Goal: Transaction & Acquisition: Purchase product/service

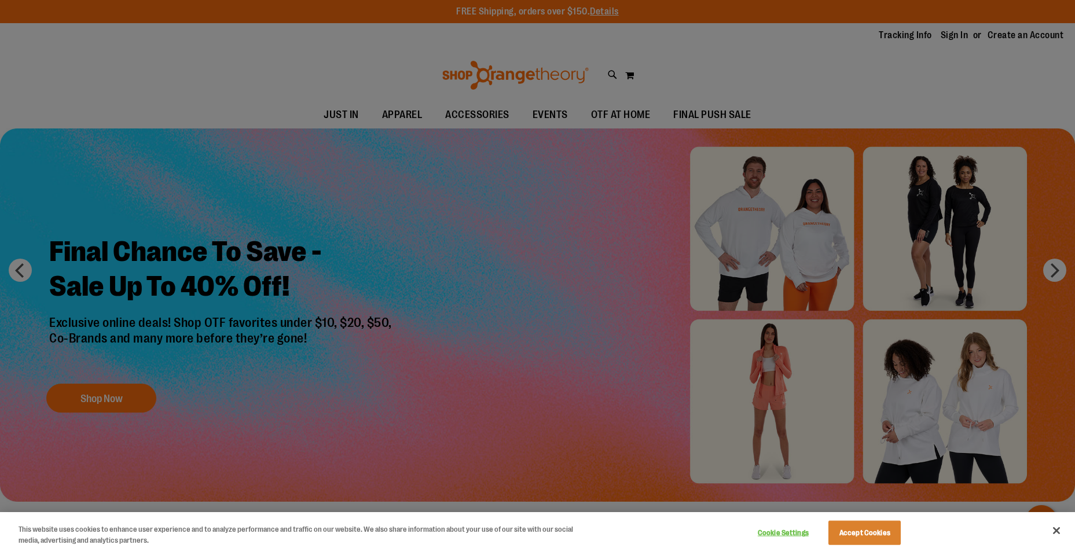
click at [104, 400] on div at bounding box center [537, 276] width 1075 height 552
click at [865, 528] on button "Accept Cookies" at bounding box center [864, 533] width 72 height 24
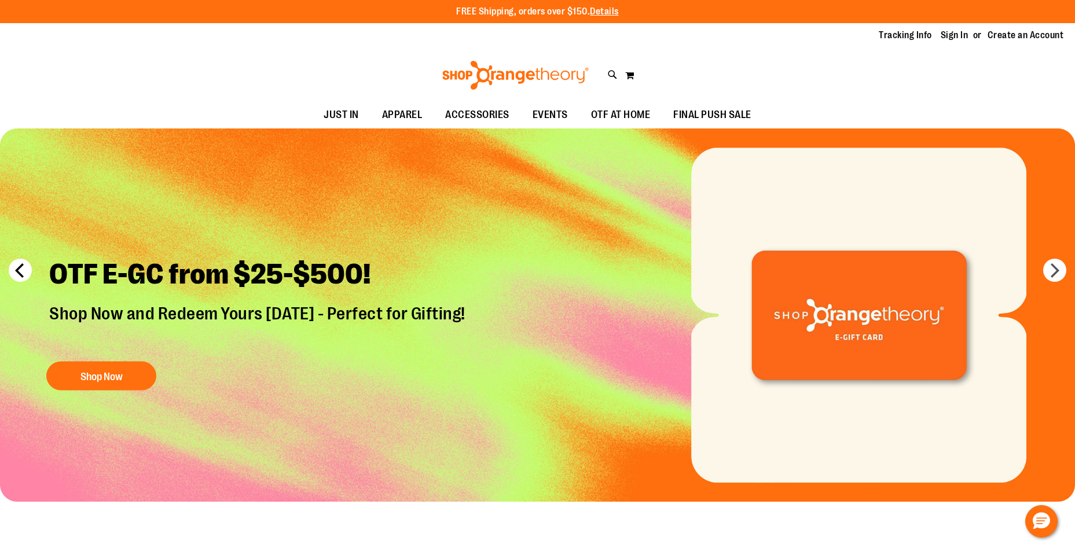
click at [18, 271] on button "prev" at bounding box center [20, 270] width 23 height 23
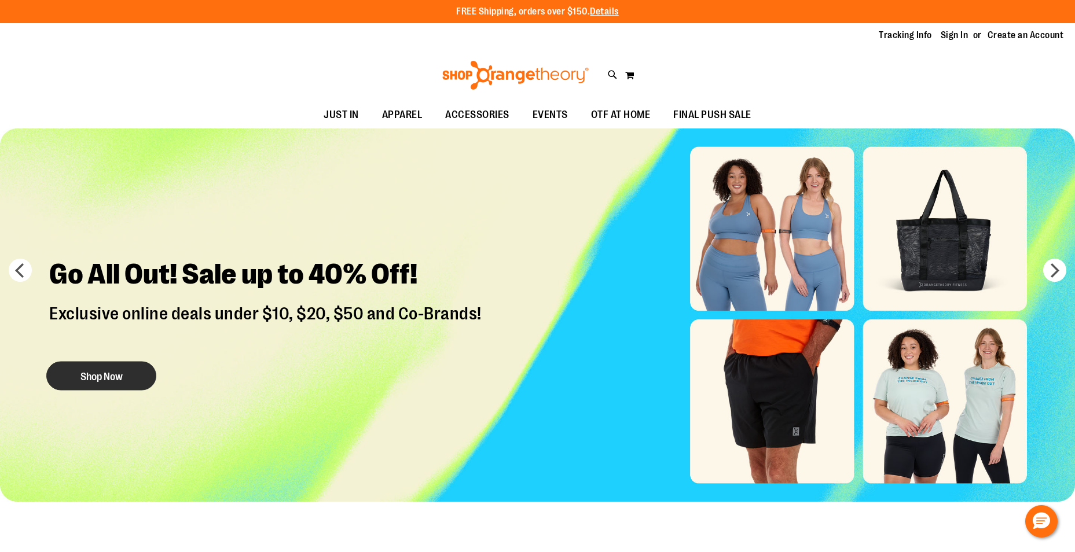
click at [65, 376] on button "Shop Now" at bounding box center [101, 376] width 110 height 29
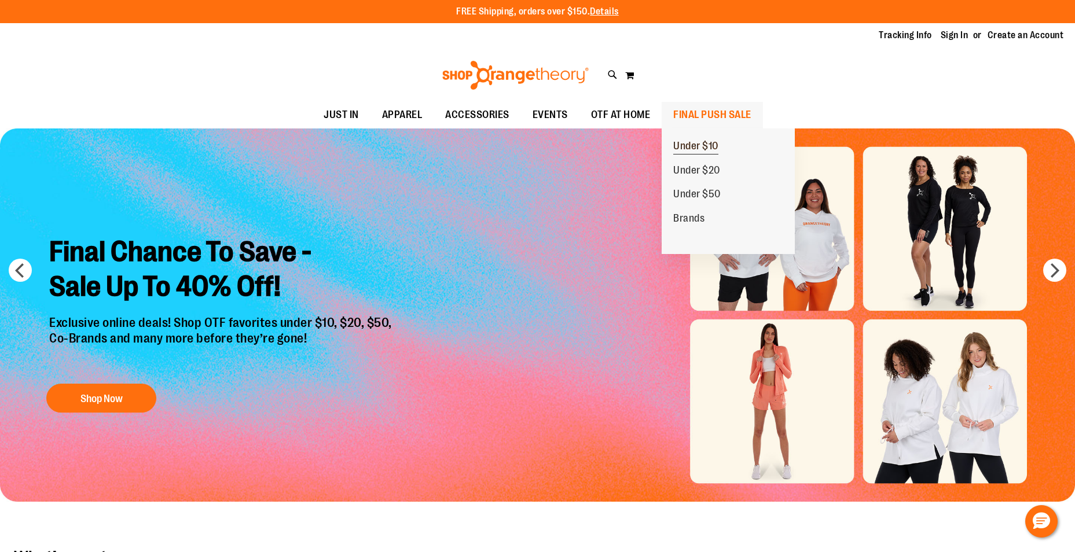
click at [699, 145] on span "Under $10" at bounding box center [695, 147] width 45 height 14
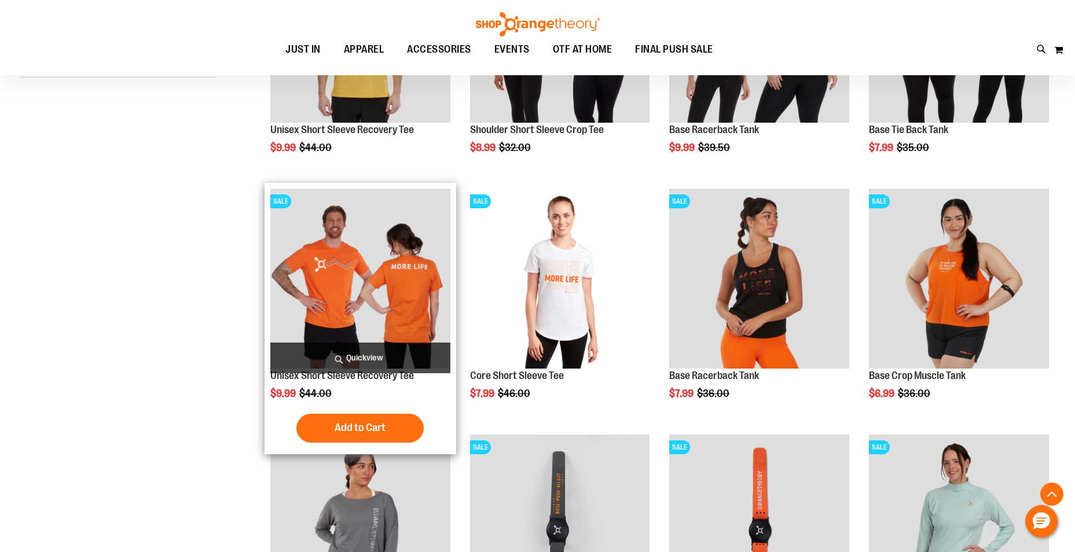
scroll to position [290, 0]
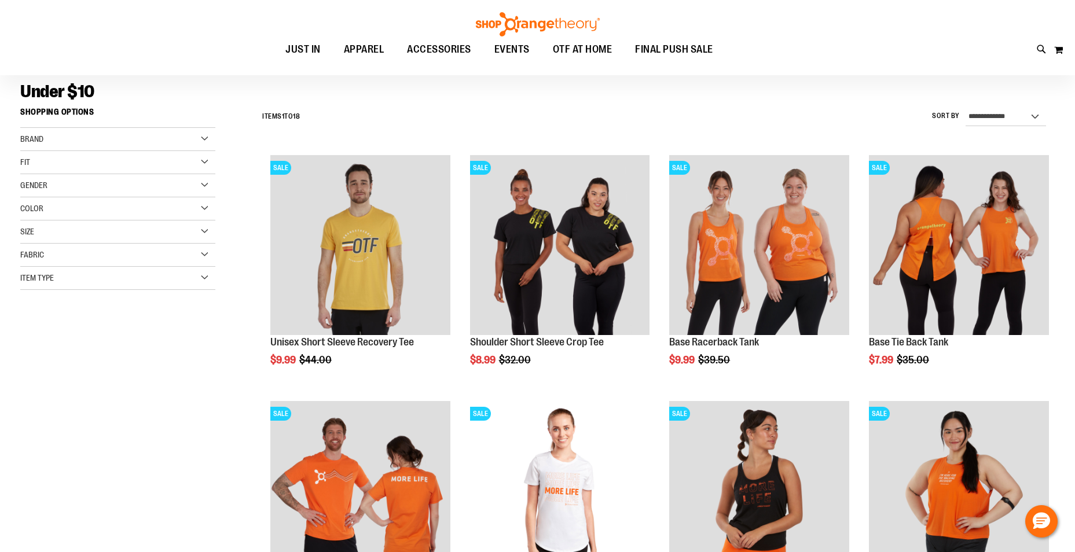
scroll to position [58, 0]
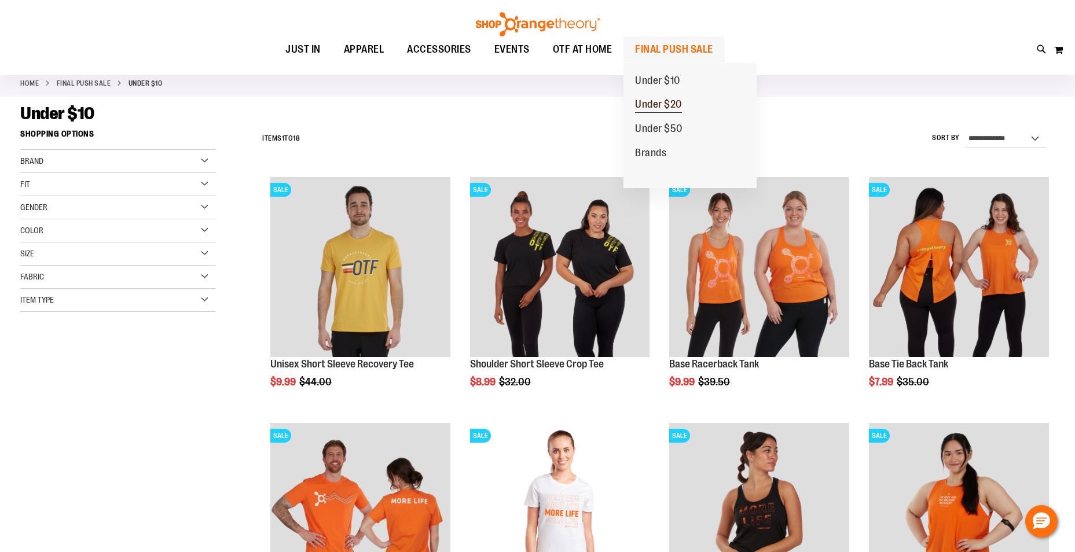
click at [682, 104] on span "Under $20" at bounding box center [658, 105] width 47 height 14
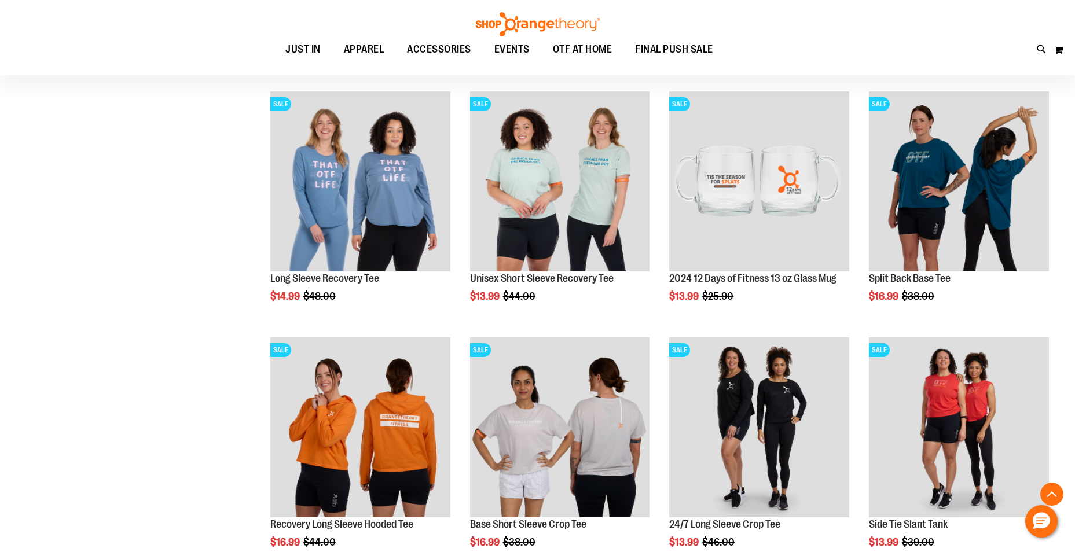
scroll to position [462, 0]
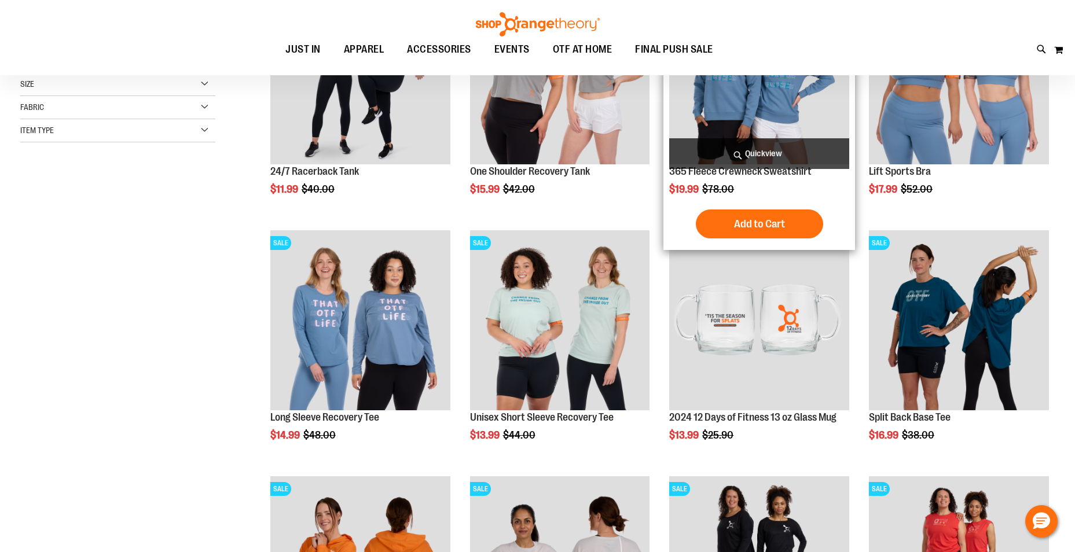
scroll to position [140, 0]
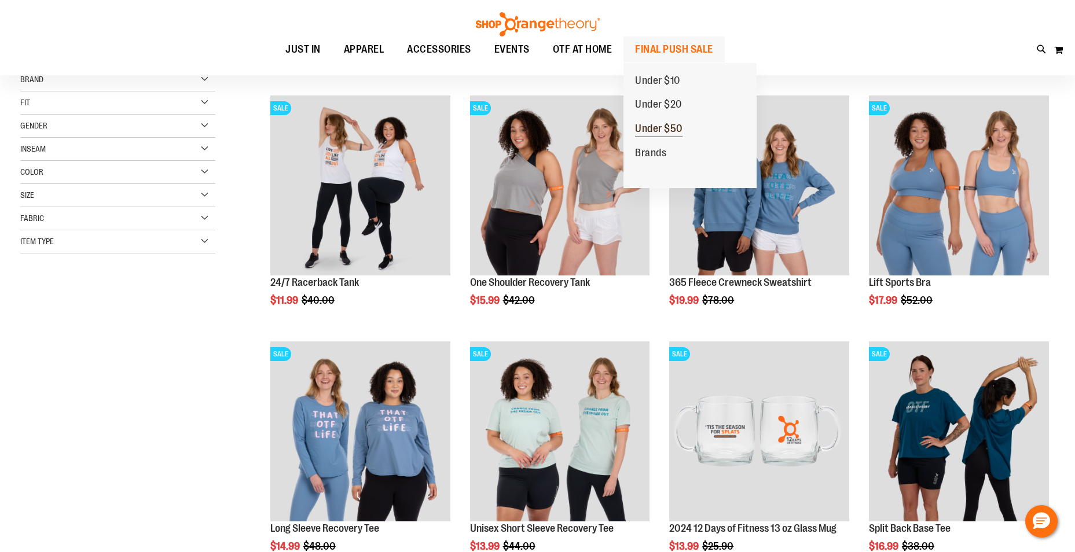
click at [660, 131] on span "Under $50" at bounding box center [658, 130] width 47 height 14
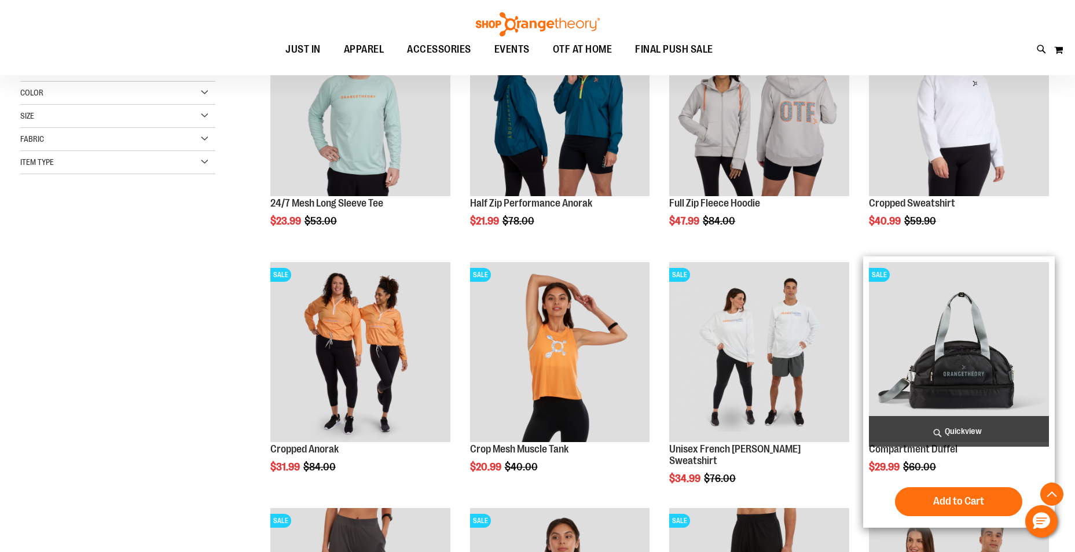
scroll to position [231, 0]
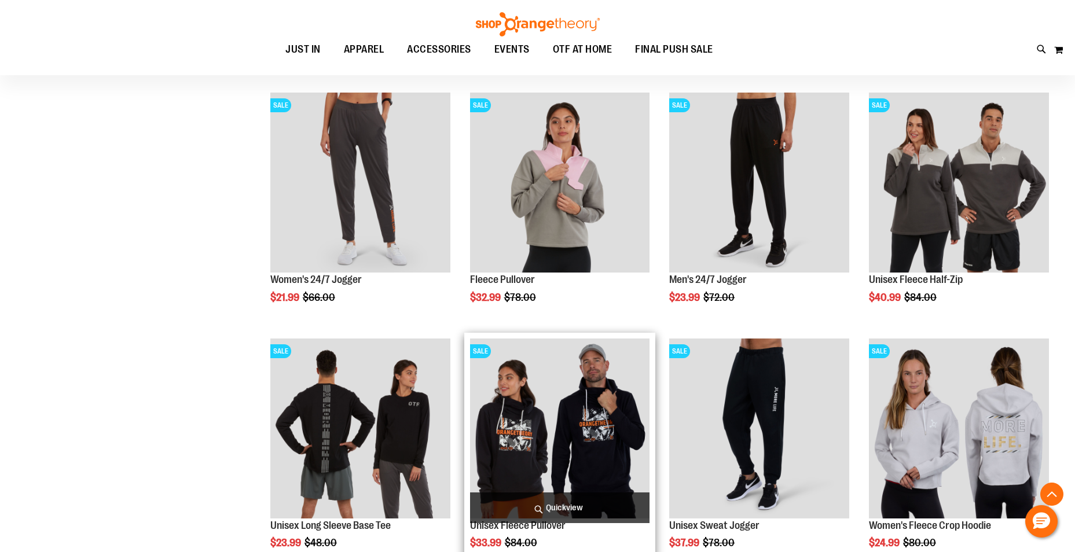
scroll to position [636, 0]
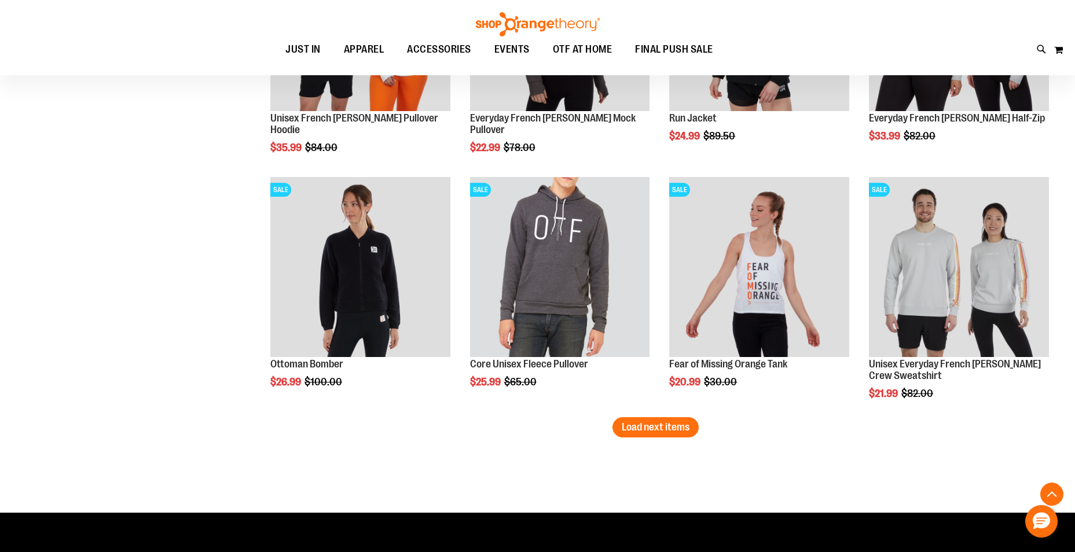
scroll to position [2082, 0]
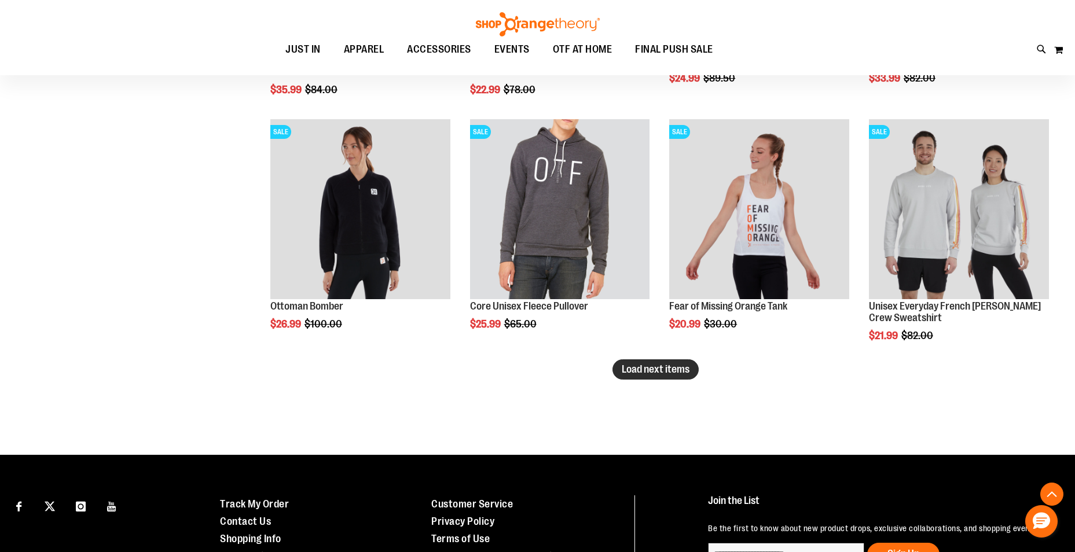
click at [654, 368] on span "Load next items" at bounding box center [655, 369] width 68 height 12
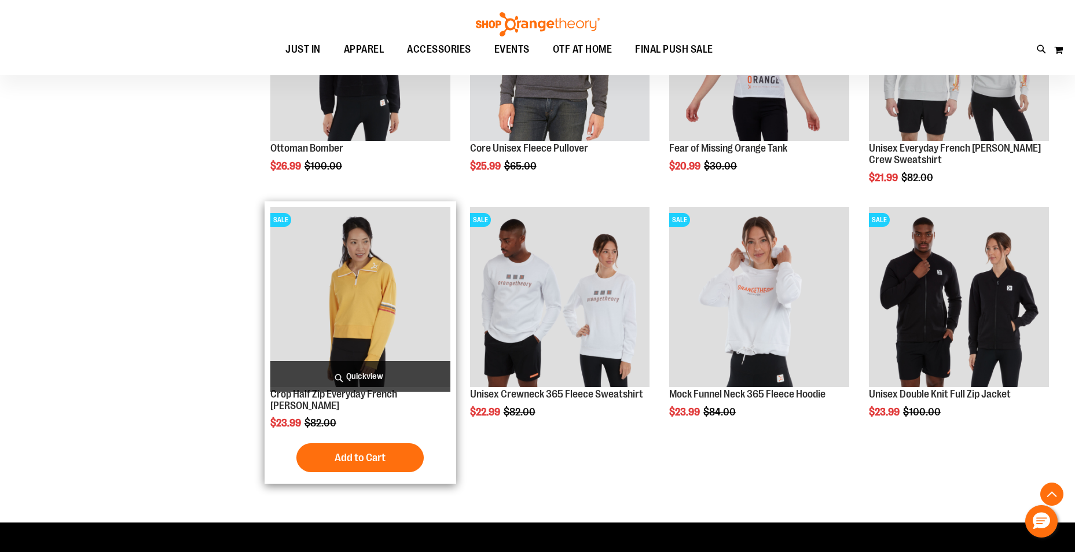
scroll to position [2256, 0]
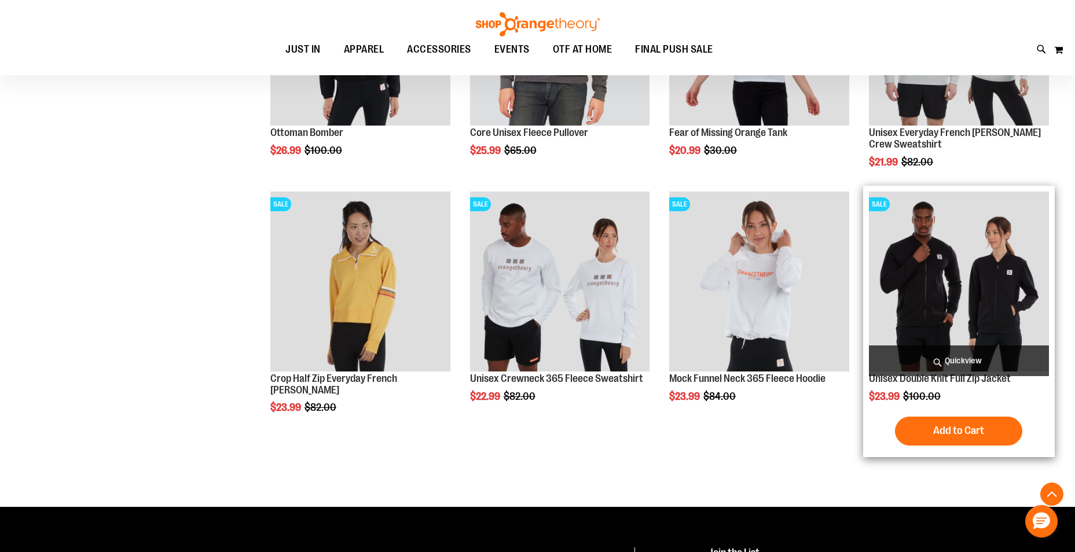
drag, startPoint x: 921, startPoint y: 283, endPoint x: 919, endPoint y: 290, distance: 7.2
click at [921, 283] on img "product" at bounding box center [959, 282] width 180 height 180
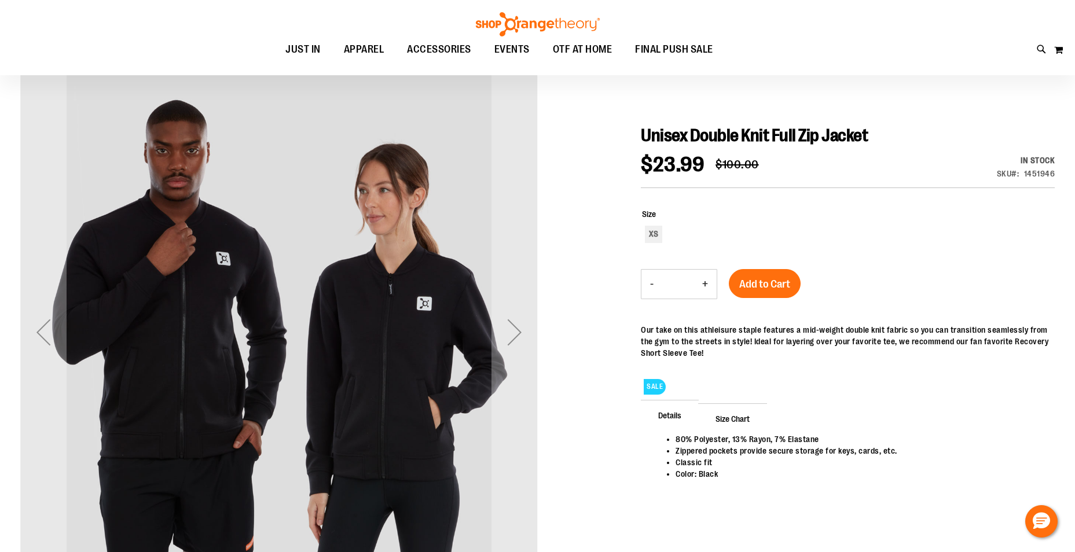
scroll to position [115, 0]
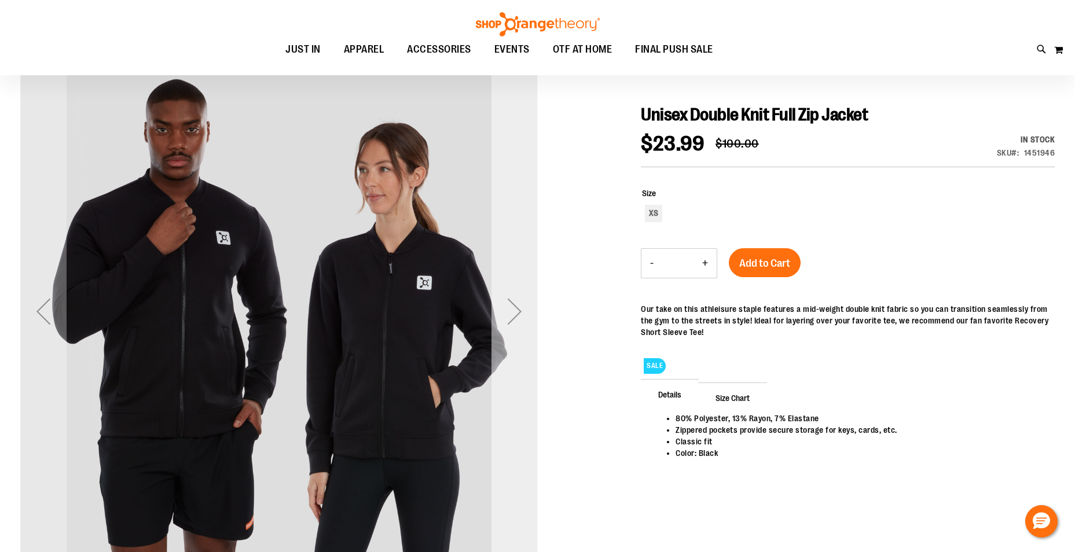
click at [506, 307] on div "Next" at bounding box center [514, 311] width 46 height 46
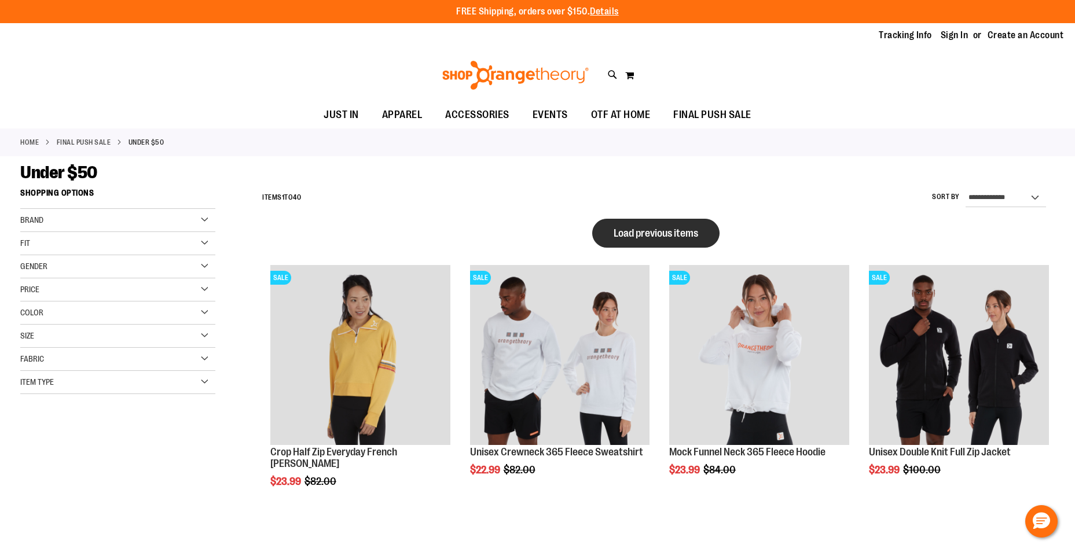
click at [687, 230] on span "Load previous items" at bounding box center [655, 233] width 84 height 12
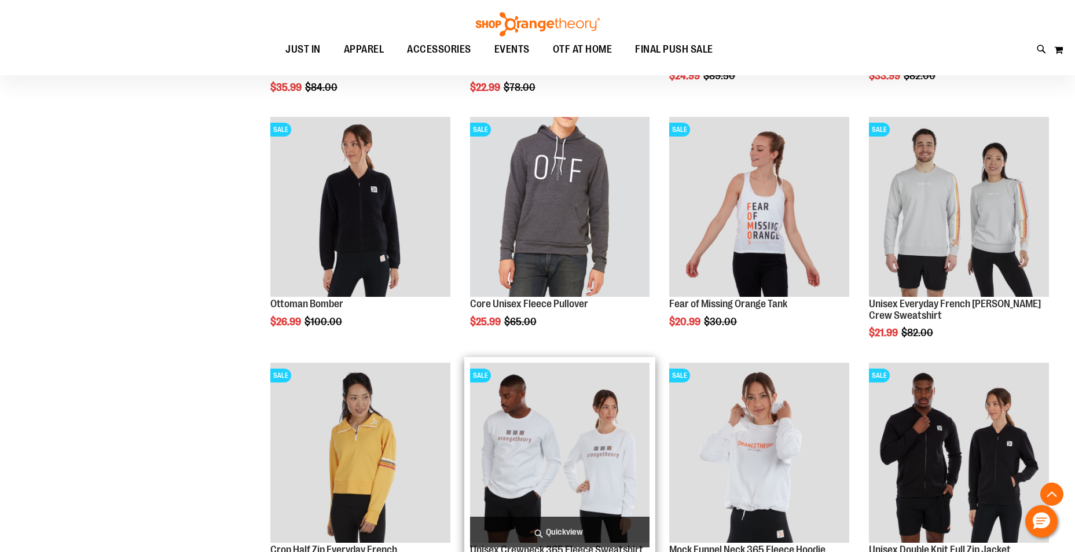
scroll to position [694, 0]
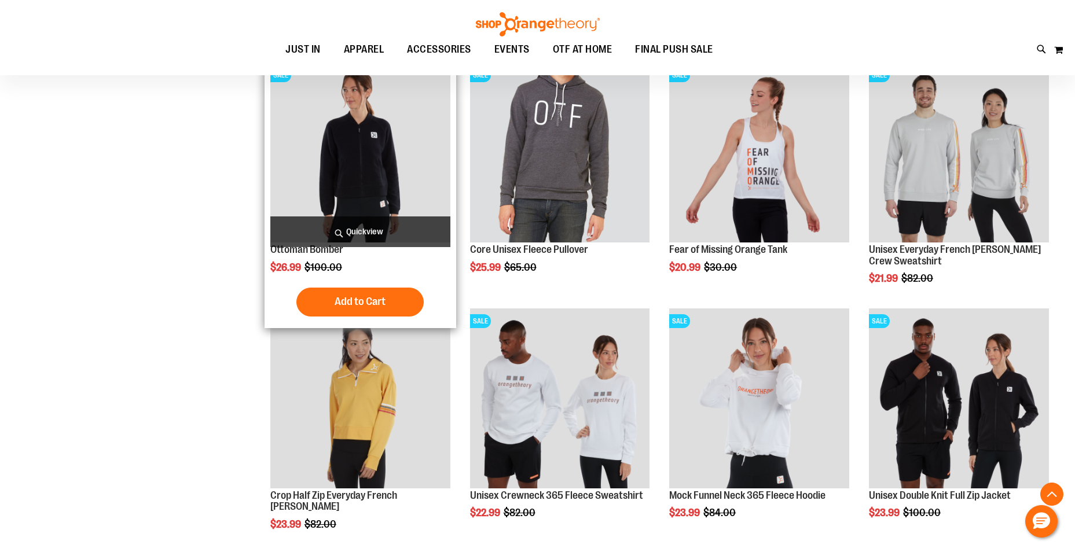
click at [367, 164] on img "product" at bounding box center [360, 152] width 180 height 180
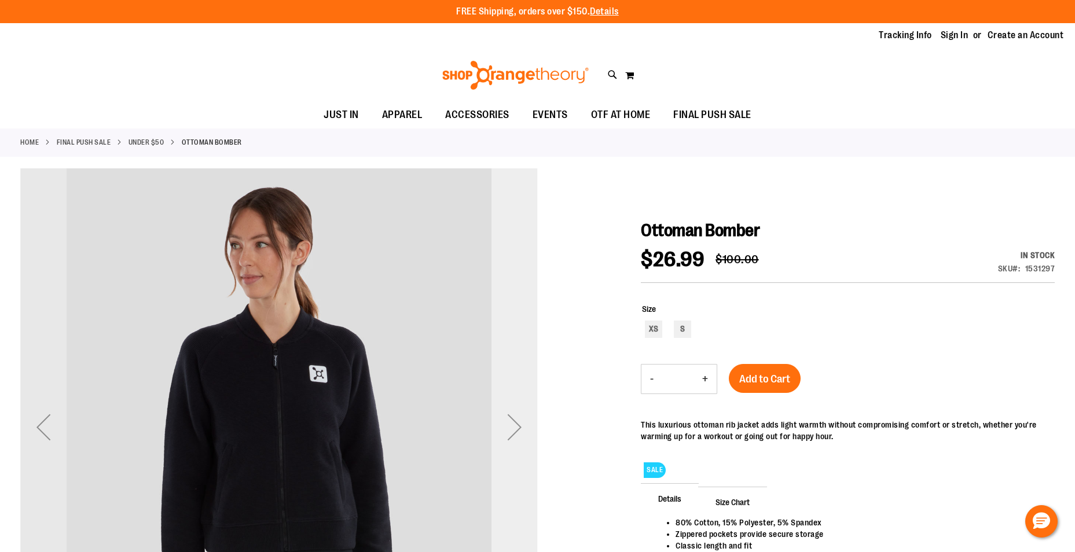
click at [522, 418] on div "Next" at bounding box center [514, 427] width 46 height 46
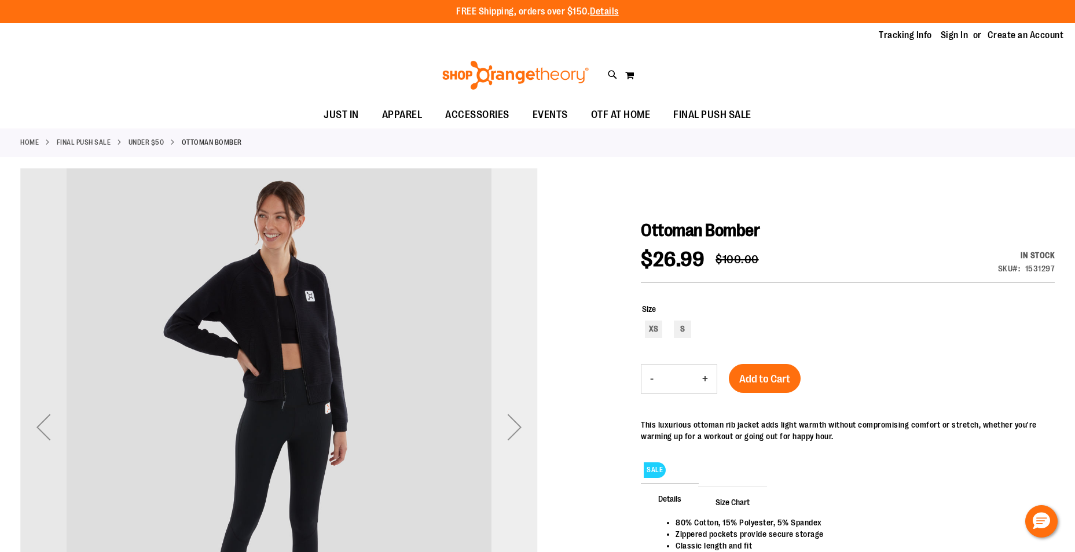
click at [515, 421] on div "Next" at bounding box center [514, 427] width 46 height 46
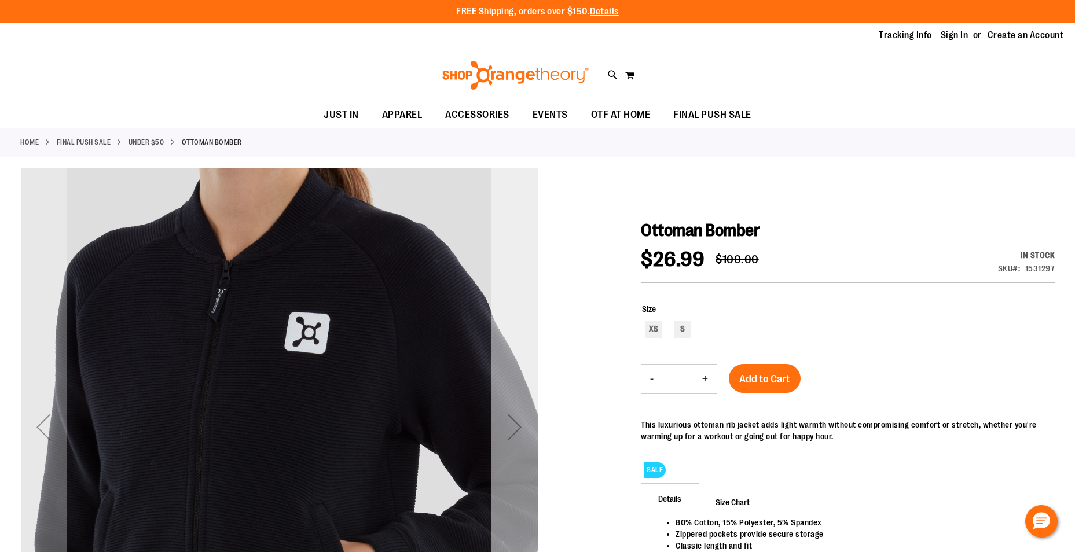
click at [515, 421] on div "Next" at bounding box center [514, 427] width 46 height 46
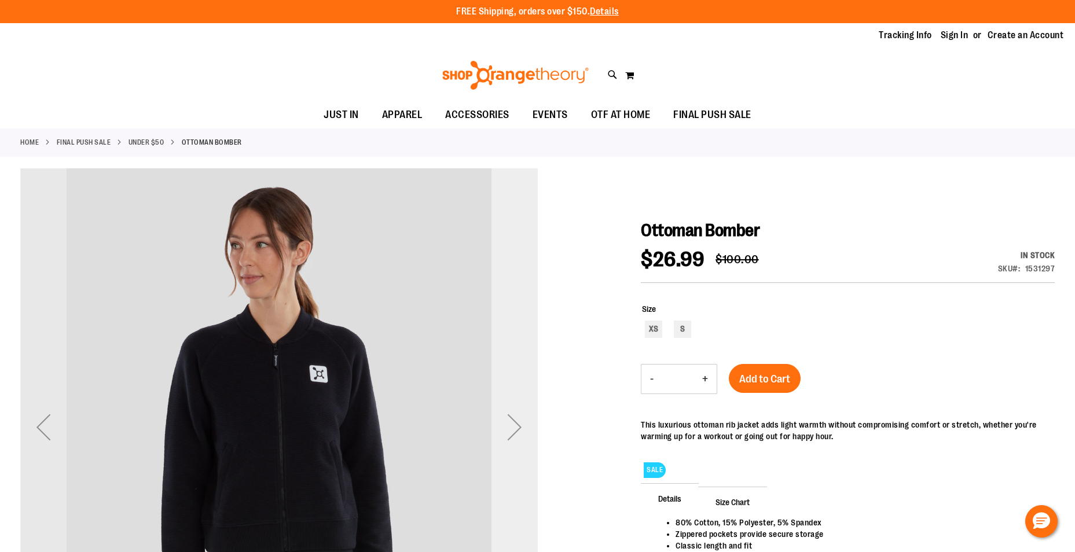
click at [515, 421] on div "Next" at bounding box center [514, 427] width 46 height 46
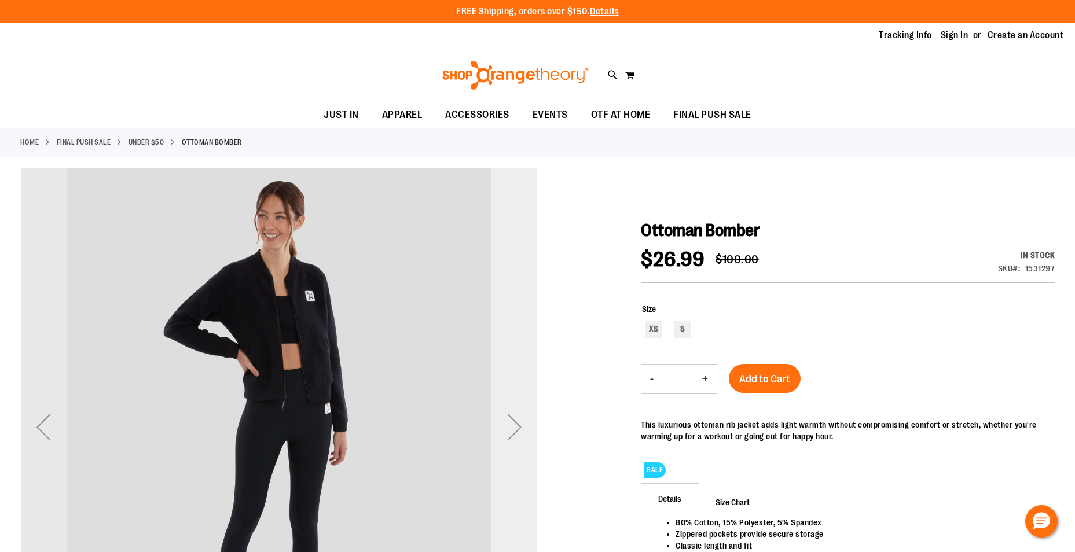
click at [515, 421] on div "Next" at bounding box center [514, 427] width 46 height 46
